Goal: Task Accomplishment & Management: Manage account settings

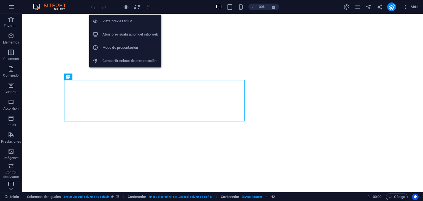
click at [119, 24] on h6 "Vista previa Ctrl+P" at bounding box center [130, 21] width 56 height 7
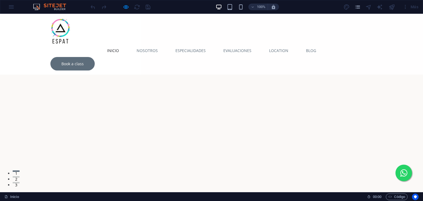
drag, startPoint x: 421, startPoint y: 163, endPoint x: 420, endPoint y: 26, distance: 136.5
click at [95, 57] on link "Book a class" at bounding box center [72, 63] width 44 height 13
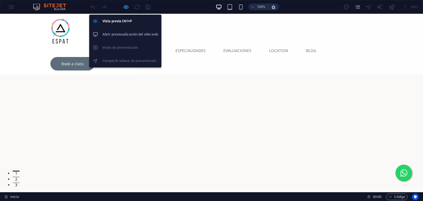
click at [125, 8] on icon "button" at bounding box center [126, 7] width 6 height 6
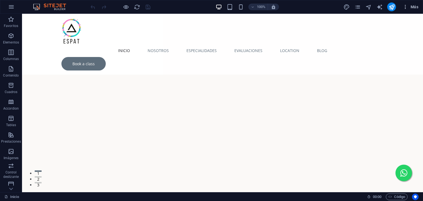
click at [411, 6] on span "Más" at bounding box center [410, 7] width 16 height 6
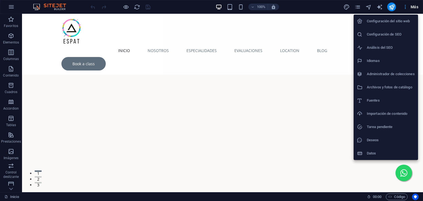
click at [411, 6] on div at bounding box center [211, 100] width 423 height 201
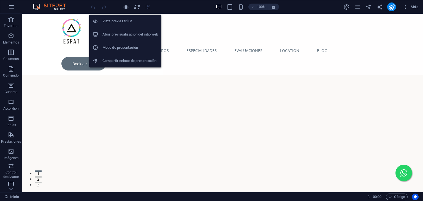
click at [127, 33] on h6 "Abrir previsualización del sitio web" at bounding box center [130, 34] width 56 height 7
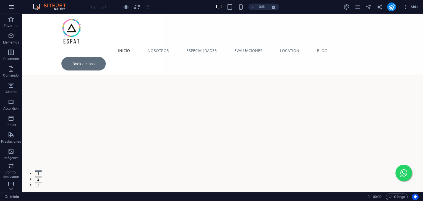
click at [8, 8] on icon "button" at bounding box center [11, 7] width 7 height 7
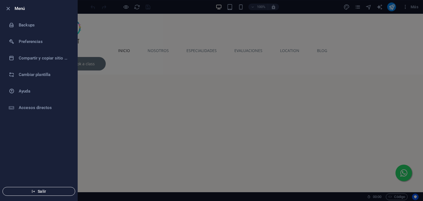
click at [38, 189] on span "Salir" at bounding box center [38, 191] width 63 height 4
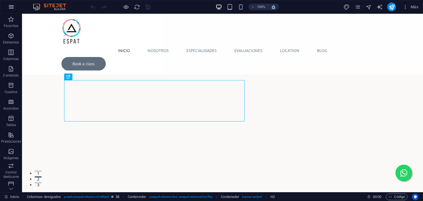
click at [10, 6] on icon "button" at bounding box center [11, 7] width 7 height 7
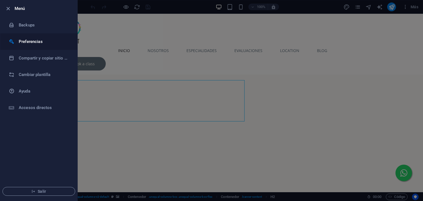
click at [32, 41] on h6 "Preferencias" at bounding box center [44, 41] width 51 height 7
select select "es"
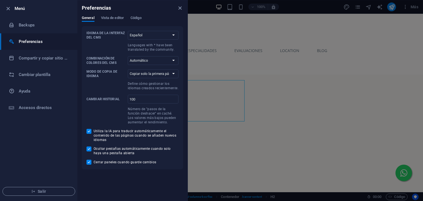
click at [32, 41] on h6 "Preferencias" at bounding box center [44, 41] width 51 height 7
click at [33, 57] on h6 "Compartir y copiar sitio web" at bounding box center [44, 58] width 51 height 7
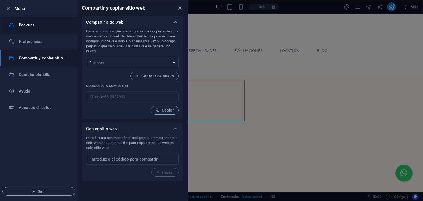
click at [33, 28] on li "Backups" at bounding box center [38, 25] width 77 height 17
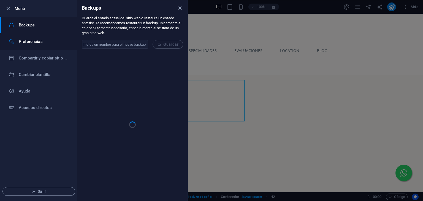
click at [29, 46] on li "Preferencias" at bounding box center [38, 41] width 77 height 17
select select "es"
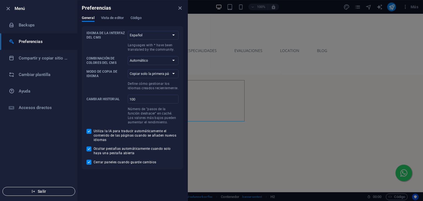
click at [39, 192] on span "Salir" at bounding box center [38, 191] width 63 height 4
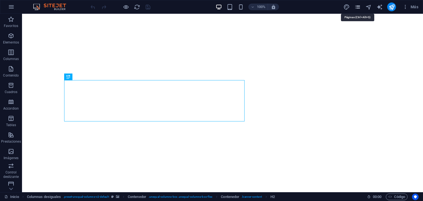
click at [360, 5] on icon "pages" at bounding box center [357, 7] width 6 height 6
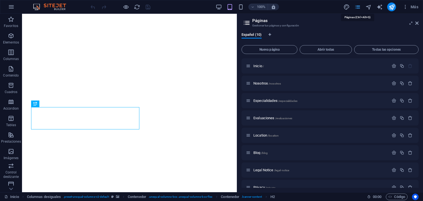
click at [360, 5] on icon "pages" at bounding box center [357, 7] width 6 height 6
click at [413, 6] on span "Más" at bounding box center [410, 7] width 16 height 6
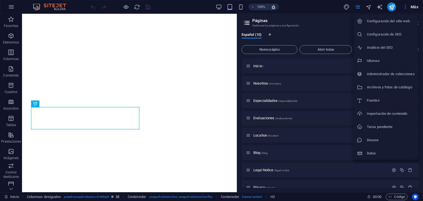
click at [392, 21] on h6 "Configuración del sitio web" at bounding box center [391, 21] width 48 height 7
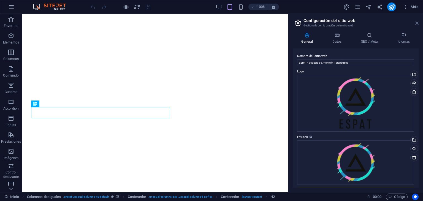
click at [417, 24] on icon at bounding box center [416, 23] width 3 height 4
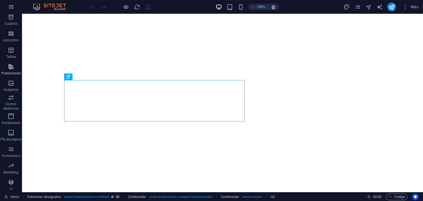
scroll to position [69, 0]
click at [12, 5] on icon "button" at bounding box center [11, 7] width 7 height 7
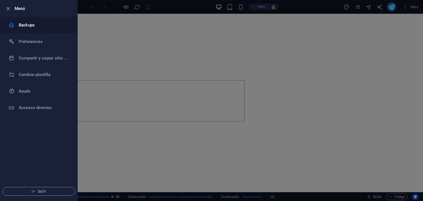
click at [26, 24] on h6 "Backups" at bounding box center [44, 25] width 51 height 7
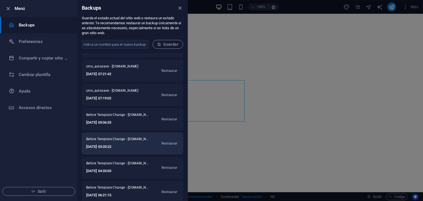
scroll to position [0, 0]
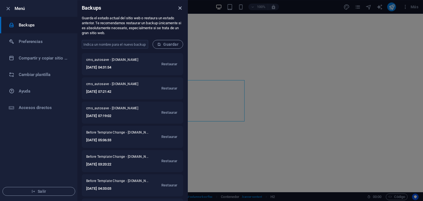
click at [179, 7] on icon "close" at bounding box center [180, 8] width 6 height 6
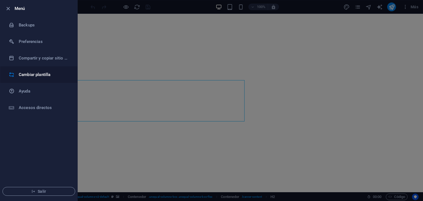
click at [32, 76] on h6 "Cambiar plantilla" at bounding box center [44, 74] width 51 height 7
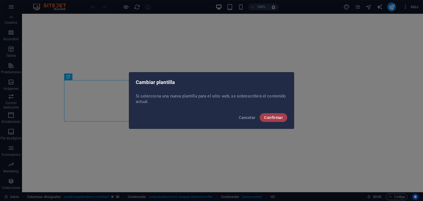
click at [269, 120] on button "Confirmar" at bounding box center [274, 117] width 28 height 9
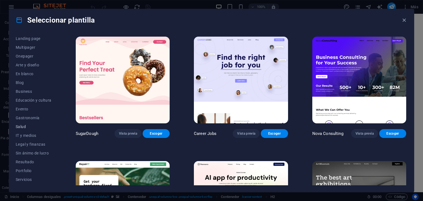
scroll to position [70, 0]
click at [405, 21] on icon "button" at bounding box center [404, 20] width 6 height 6
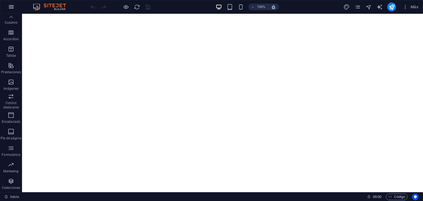
click at [11, 10] on icon "button" at bounding box center [11, 7] width 7 height 7
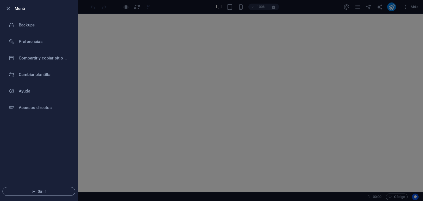
click at [280, 149] on div at bounding box center [211, 100] width 423 height 201
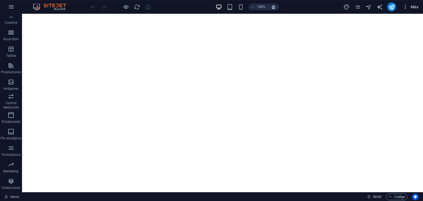
click at [410, 6] on span "Más" at bounding box center [410, 7] width 16 height 6
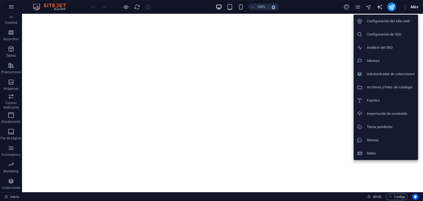
click at [375, 156] on h6 "Datos" at bounding box center [391, 153] width 48 height 7
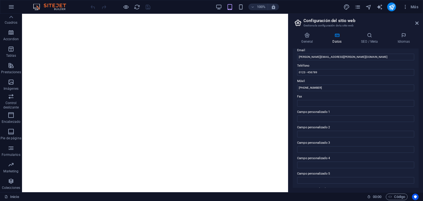
scroll to position [110, 0]
